Goal: Information Seeking & Learning: Learn about a topic

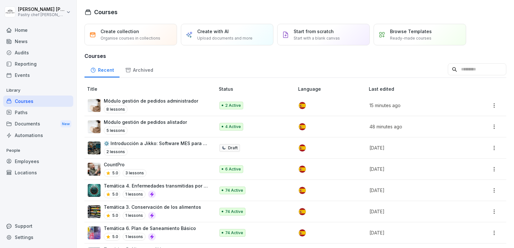
click at [48, 38] on div "News" at bounding box center [38, 41] width 70 height 11
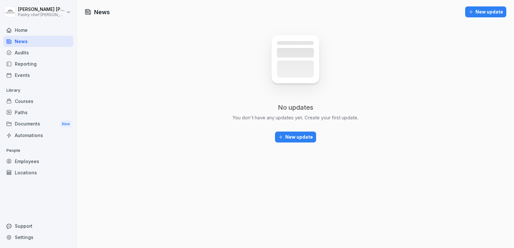
click at [47, 105] on div "Courses" at bounding box center [38, 100] width 70 height 11
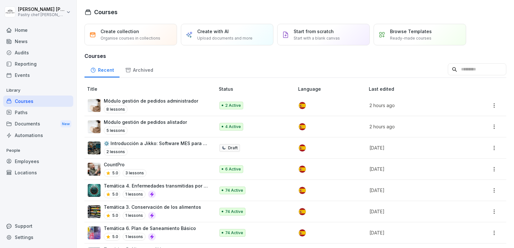
click at [180, 108] on div "8 lessons" at bounding box center [151, 109] width 94 height 8
click at [161, 123] on p "Módulo gestión de pedidos alistador" at bounding box center [145, 122] width 83 height 7
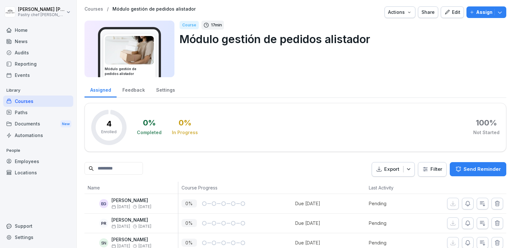
scroll to position [29, 0]
